Goal: Task Accomplishment & Management: Manage account settings

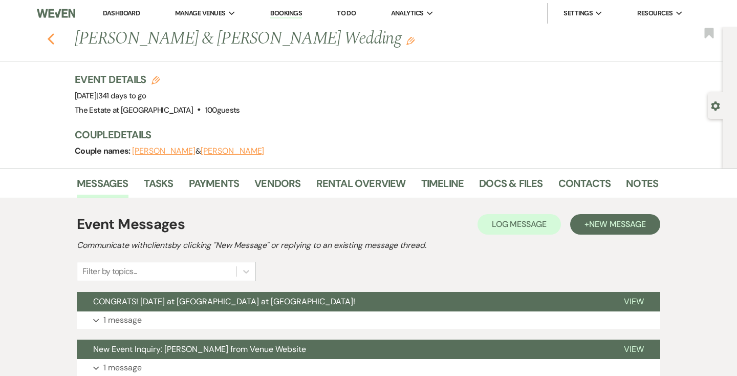
click at [47, 39] on icon "Previous" at bounding box center [51, 39] width 8 height 12
click at [50, 39] on use "button" at bounding box center [51, 38] width 7 height 11
click at [51, 38] on icon "Previous" at bounding box center [51, 39] width 8 height 12
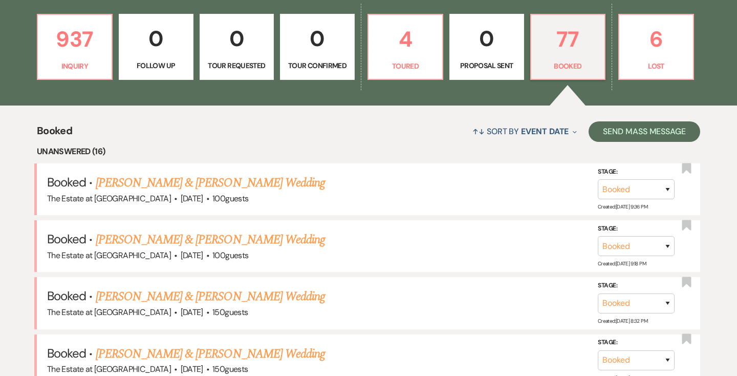
scroll to position [1775, 0]
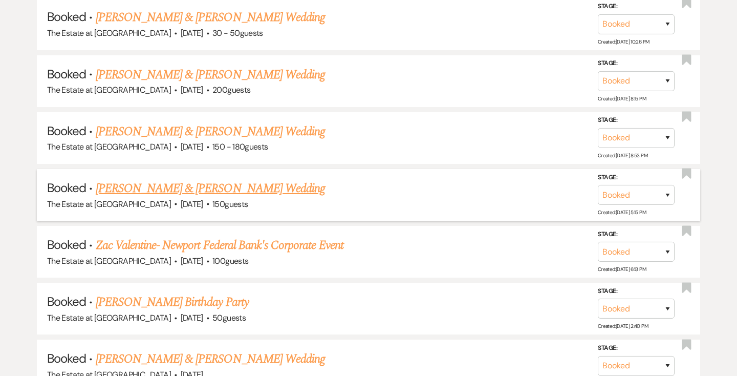
click at [220, 191] on link "Molly Newland & John Sewell's Wedding" at bounding box center [210, 188] width 229 height 18
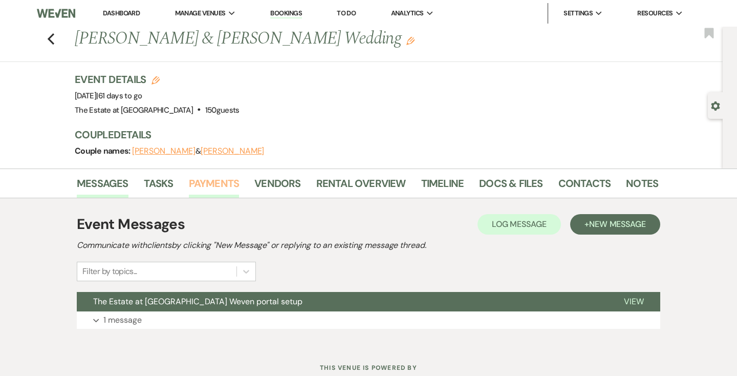
click at [209, 187] on link "Payments" at bounding box center [214, 186] width 51 height 23
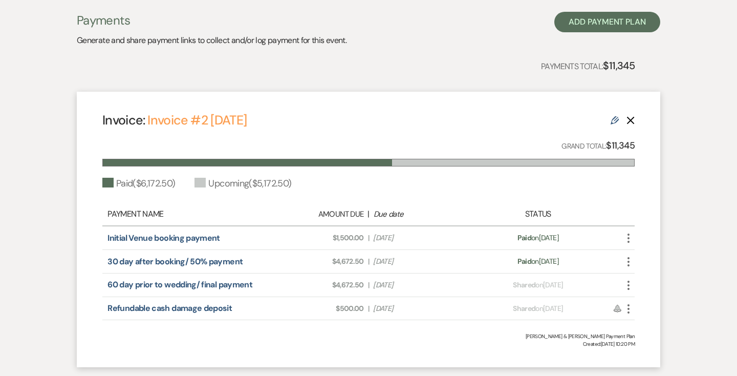
scroll to position [274, 0]
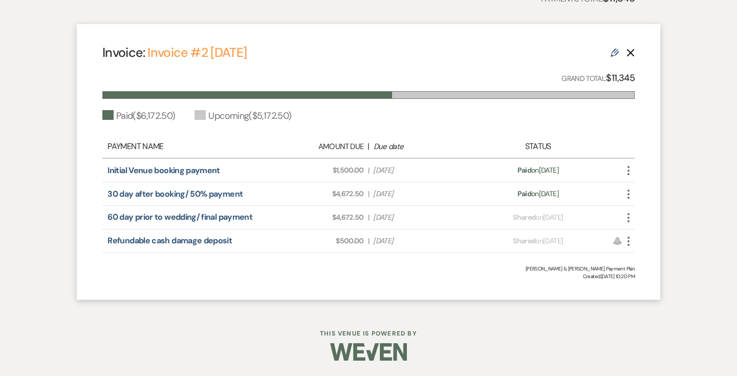
click at [628, 221] on use "button" at bounding box center [629, 217] width 2 height 9
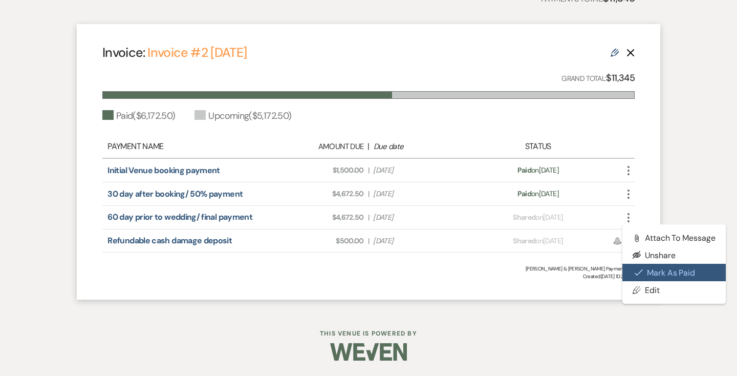
click at [638, 270] on icon "Check Mark" at bounding box center [639, 272] width 8 height 8
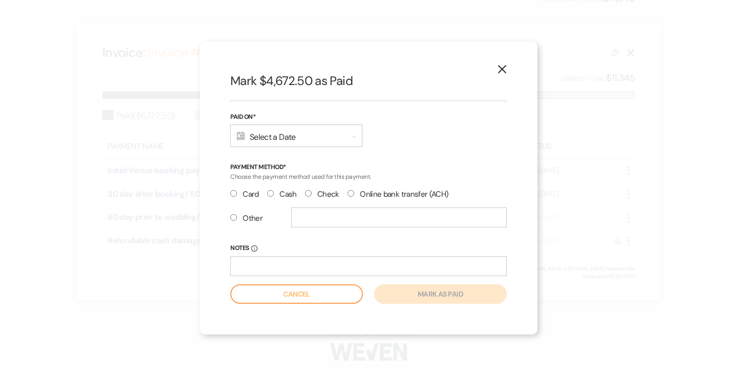
click at [292, 128] on div "Calendar Select a Date Expand" at bounding box center [296, 135] width 132 height 23
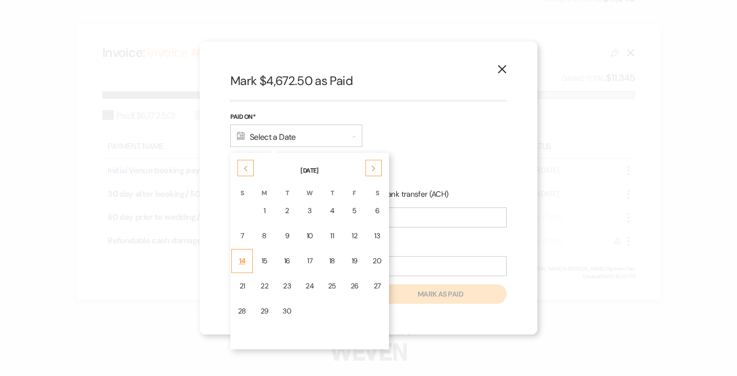
click at [242, 265] on div "14" at bounding box center [242, 261] width 8 height 11
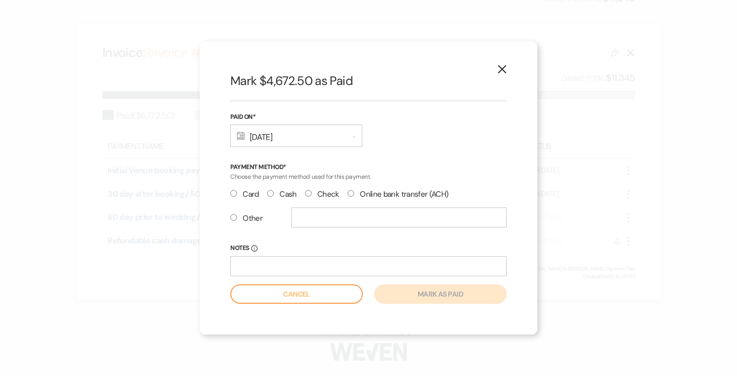
click at [322, 193] on label "Check" at bounding box center [322, 194] width 34 height 14
click at [312, 193] on input "Check" at bounding box center [308, 193] width 7 height 7
radio input "true"
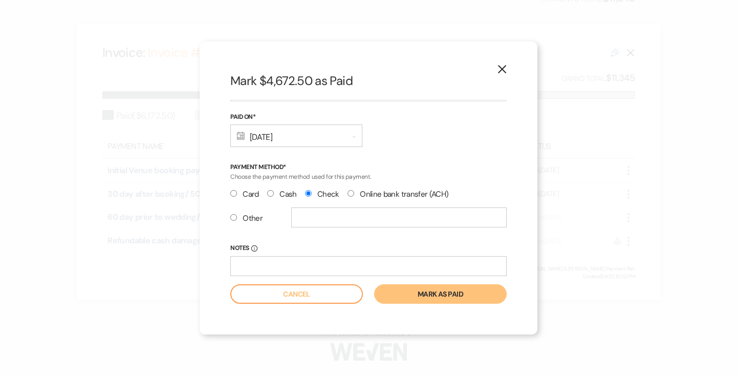
click at [415, 287] on button "Mark as paid" at bounding box center [440, 293] width 133 height 19
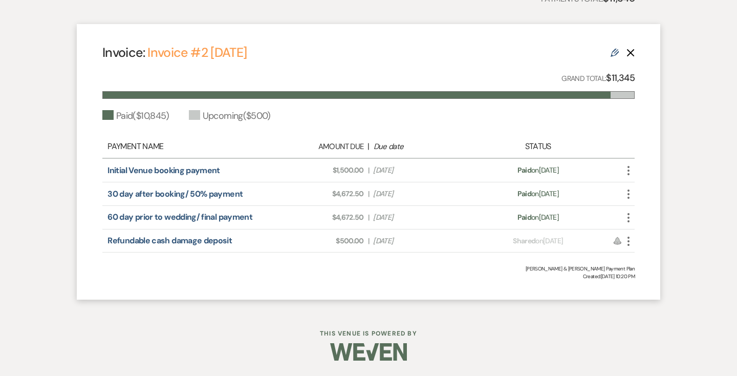
scroll to position [0, 0]
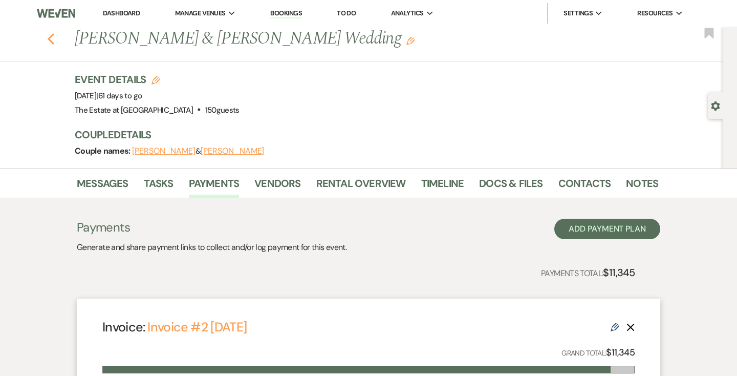
click at [50, 40] on use "button" at bounding box center [51, 38] width 7 height 11
